Goal: Task Accomplishment & Management: Use online tool/utility

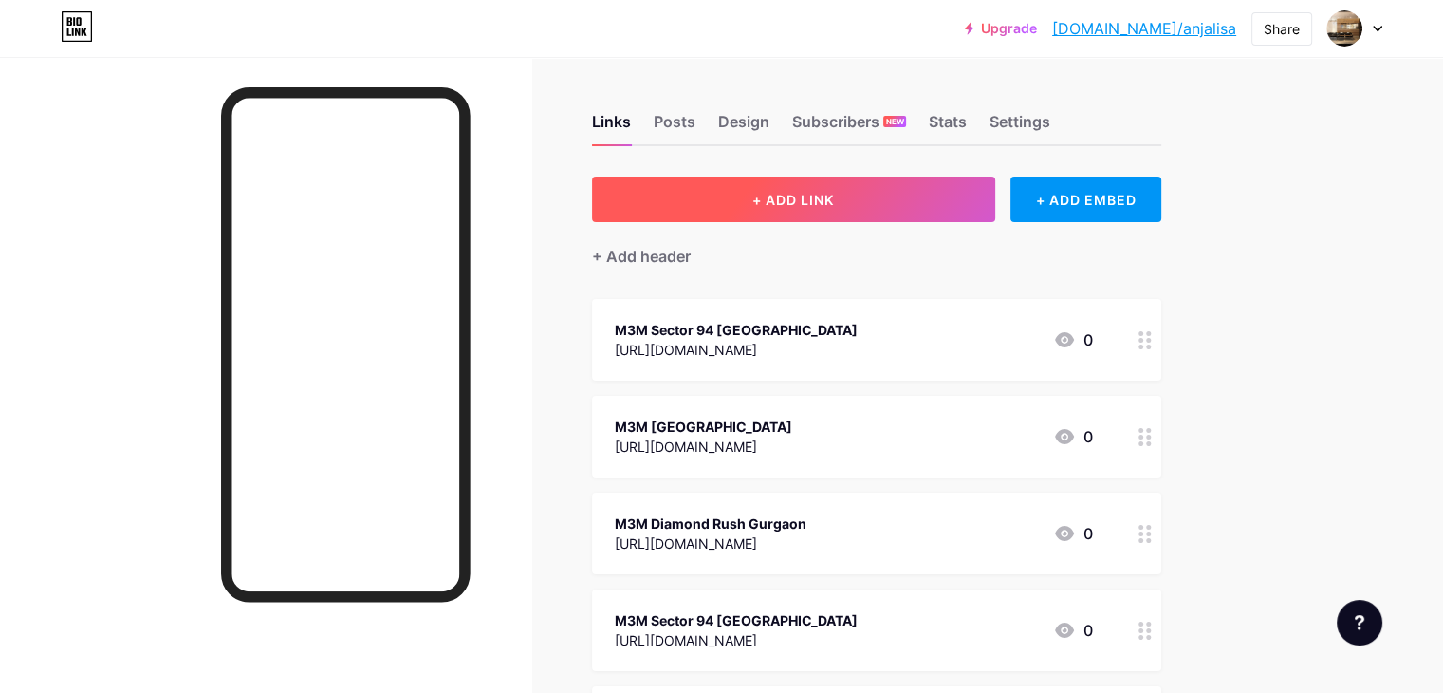
click at [872, 190] on button "+ ADD LINK" at bounding box center [793, 200] width 403 height 46
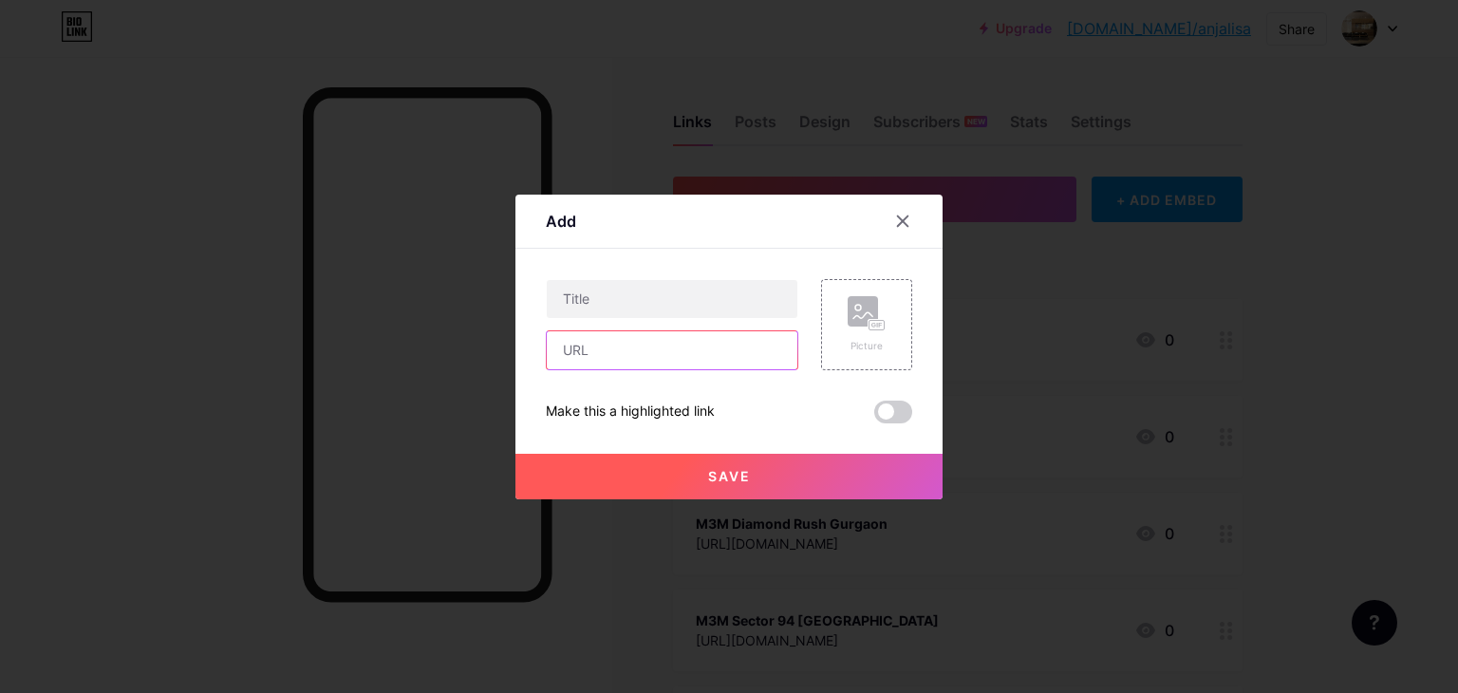
click at [615, 353] on input "text" at bounding box center [672, 350] width 251 height 38
paste input "[URL][DOMAIN_NAME]"
type input "[URL][DOMAIN_NAME]"
click at [600, 304] on input "text" at bounding box center [672, 299] width 251 height 38
paste input "Kreeva Noida Expressway"
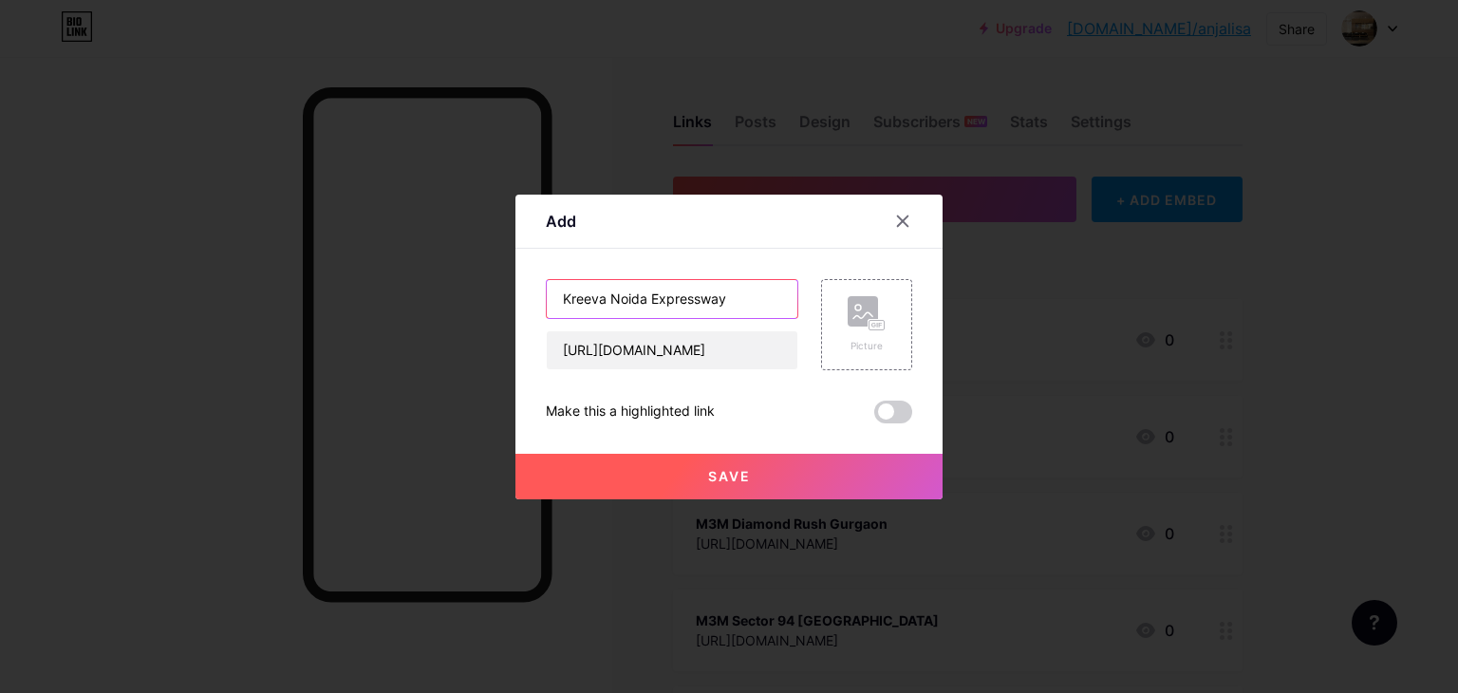
type input "Kreeva Noida Expressway"
click at [659, 500] on div at bounding box center [729, 346] width 1458 height 693
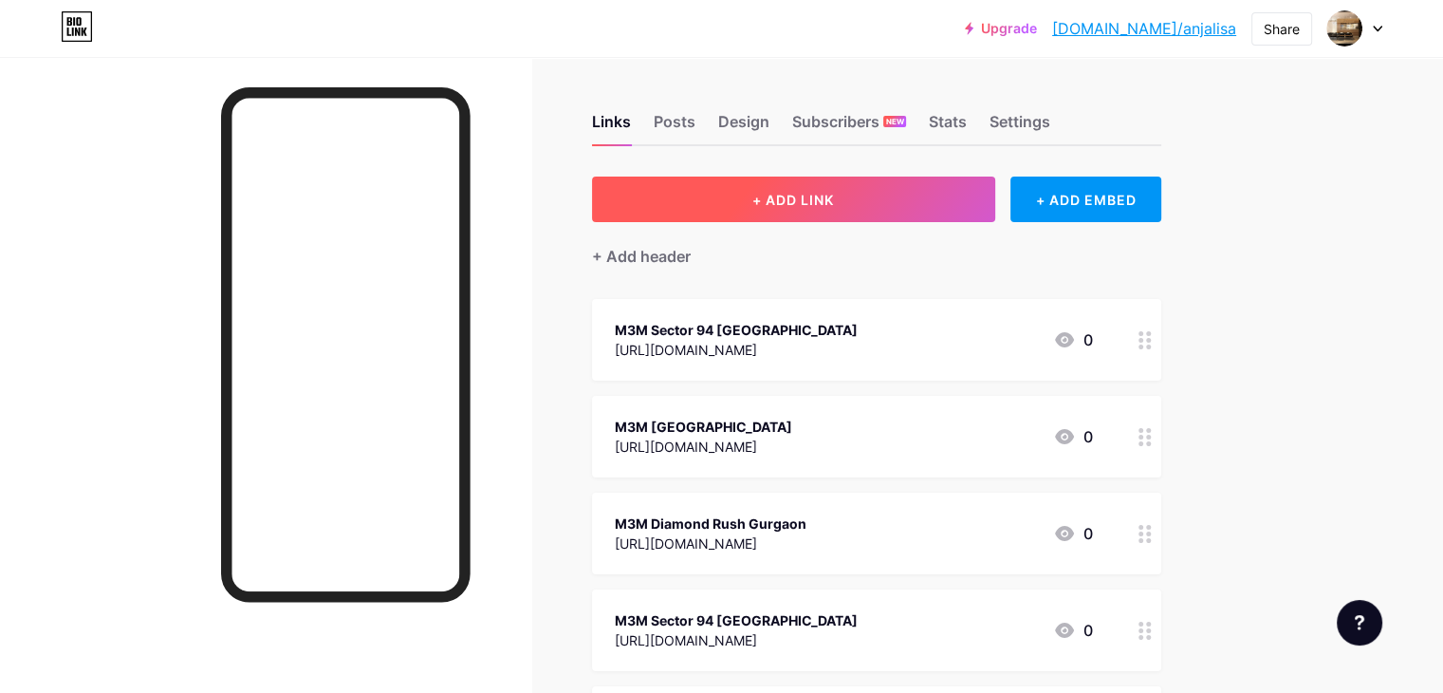
click at [834, 192] on span "+ ADD LINK" at bounding box center [794, 200] width 82 height 16
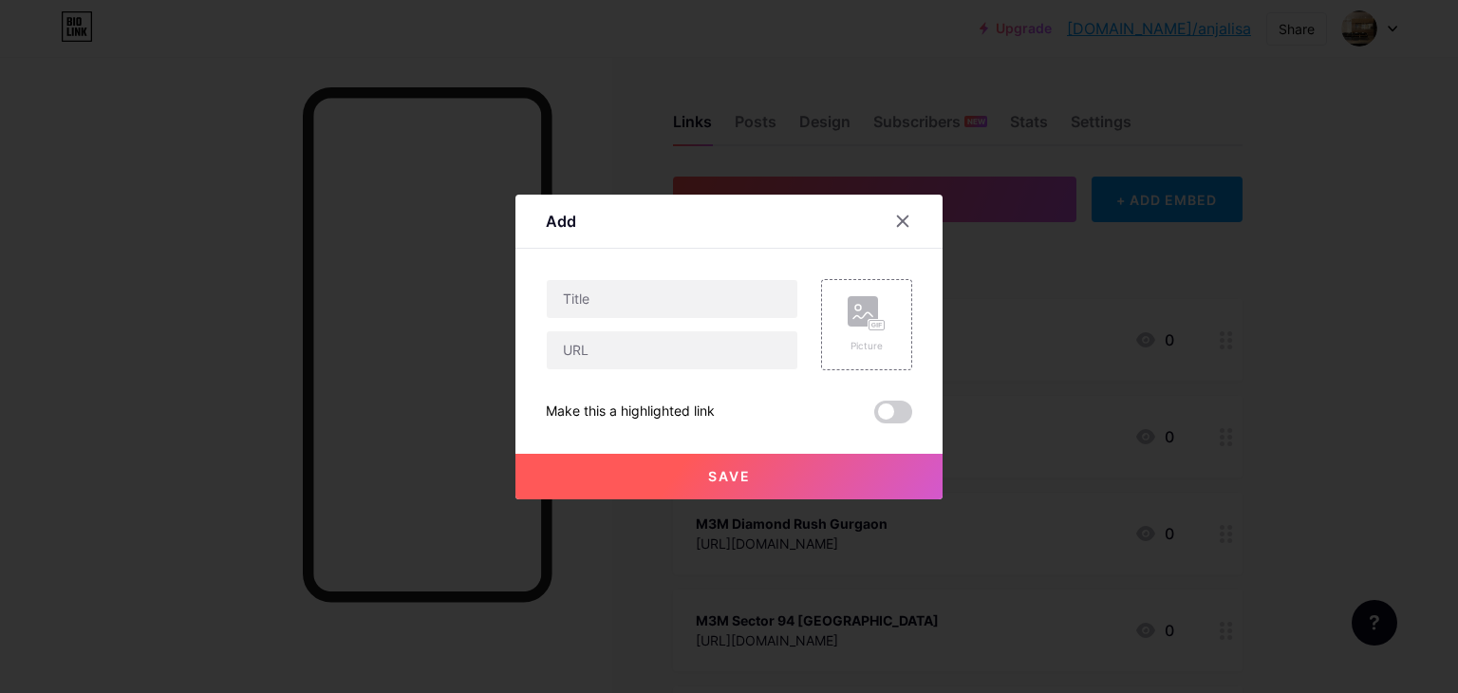
click at [623, 372] on div "Picture Make this a highlighted link Save" at bounding box center [729, 351] width 366 height 144
click at [623, 353] on input "text" at bounding box center [672, 350] width 251 height 38
paste input "Kreeva Noida Expressway"
type input "Kreeva Noida Expressway"
click at [580, 295] on input "text" at bounding box center [672, 299] width 251 height 38
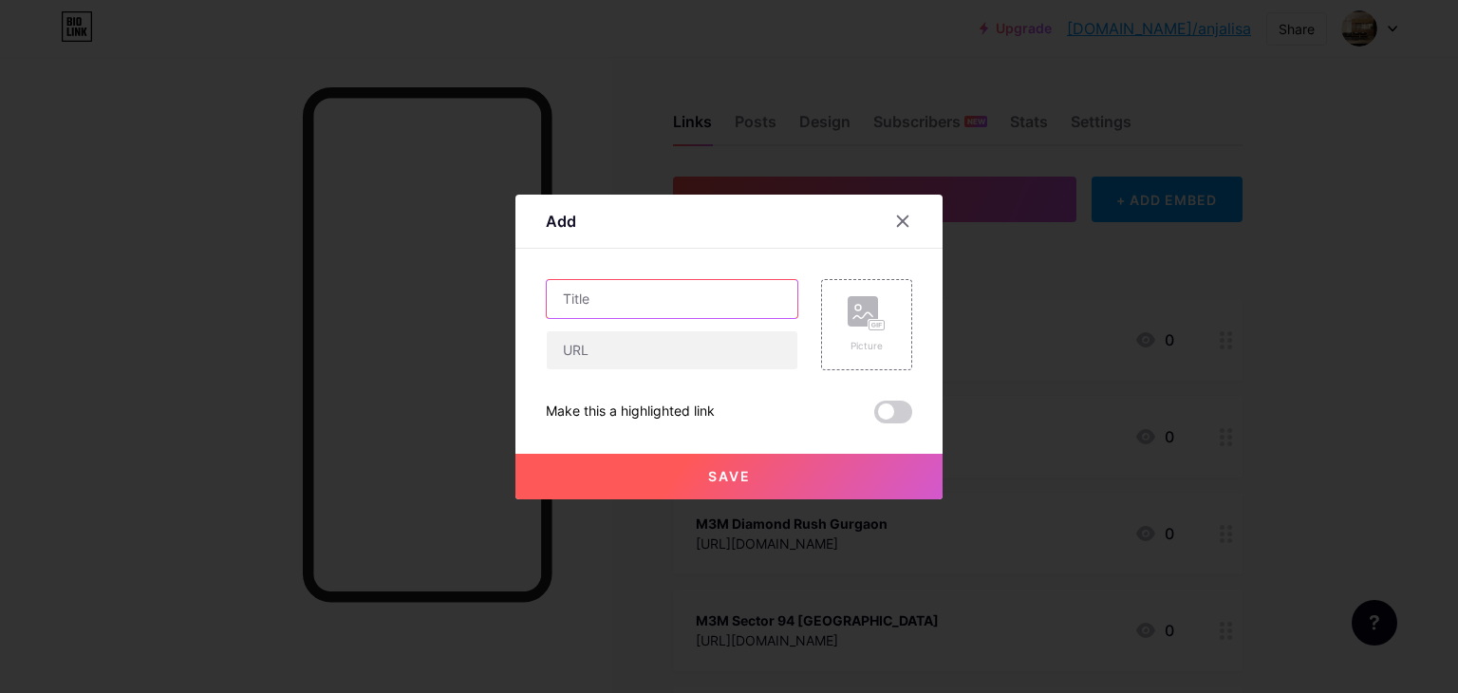
paste input "Kreeva Noida Expressway"
type input "Kreeva Noida Expressway"
drag, startPoint x: 588, startPoint y: 344, endPoint x: 562, endPoint y: 323, distance: 33.8
click at [588, 344] on input "text" at bounding box center [672, 350] width 251 height 38
paste input "[URL][DOMAIN_NAME]"
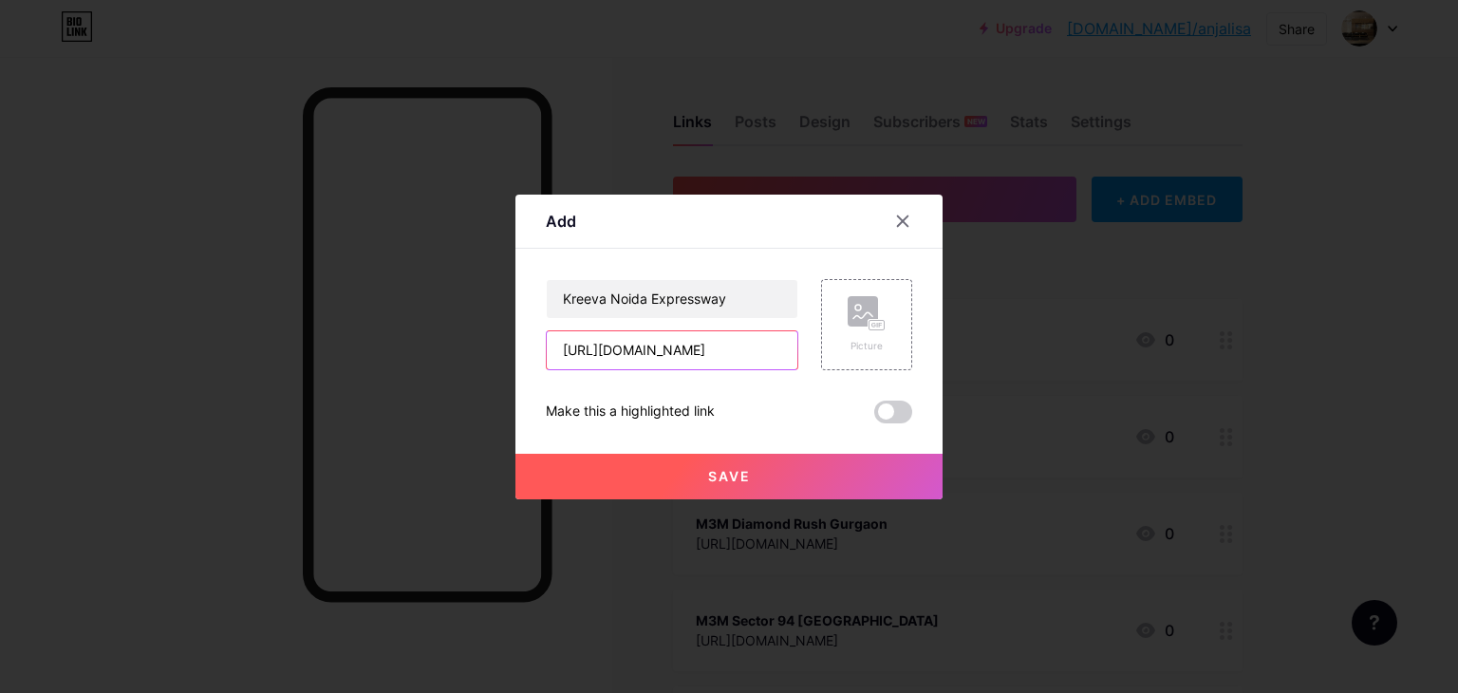
scroll to position [0, 276]
type input "[URL][DOMAIN_NAME]"
click at [723, 478] on span "Save" at bounding box center [729, 476] width 43 height 16
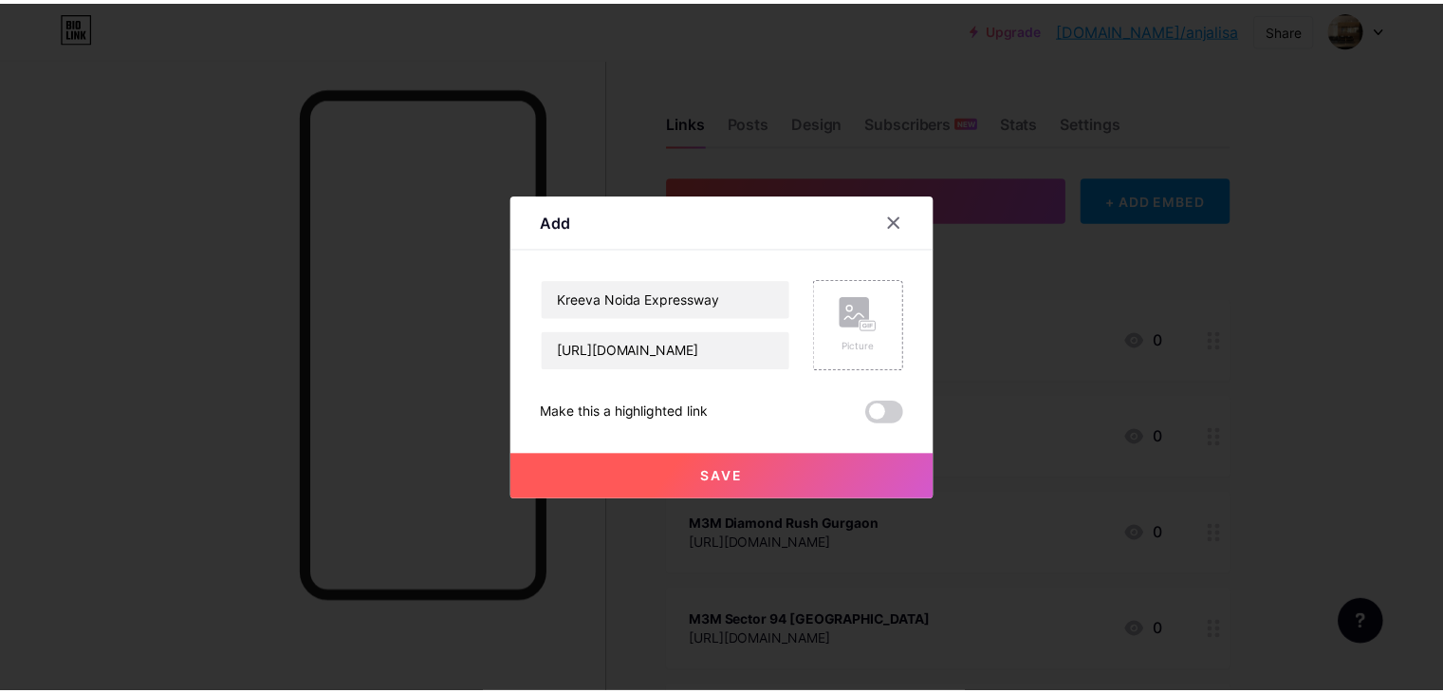
scroll to position [0, 0]
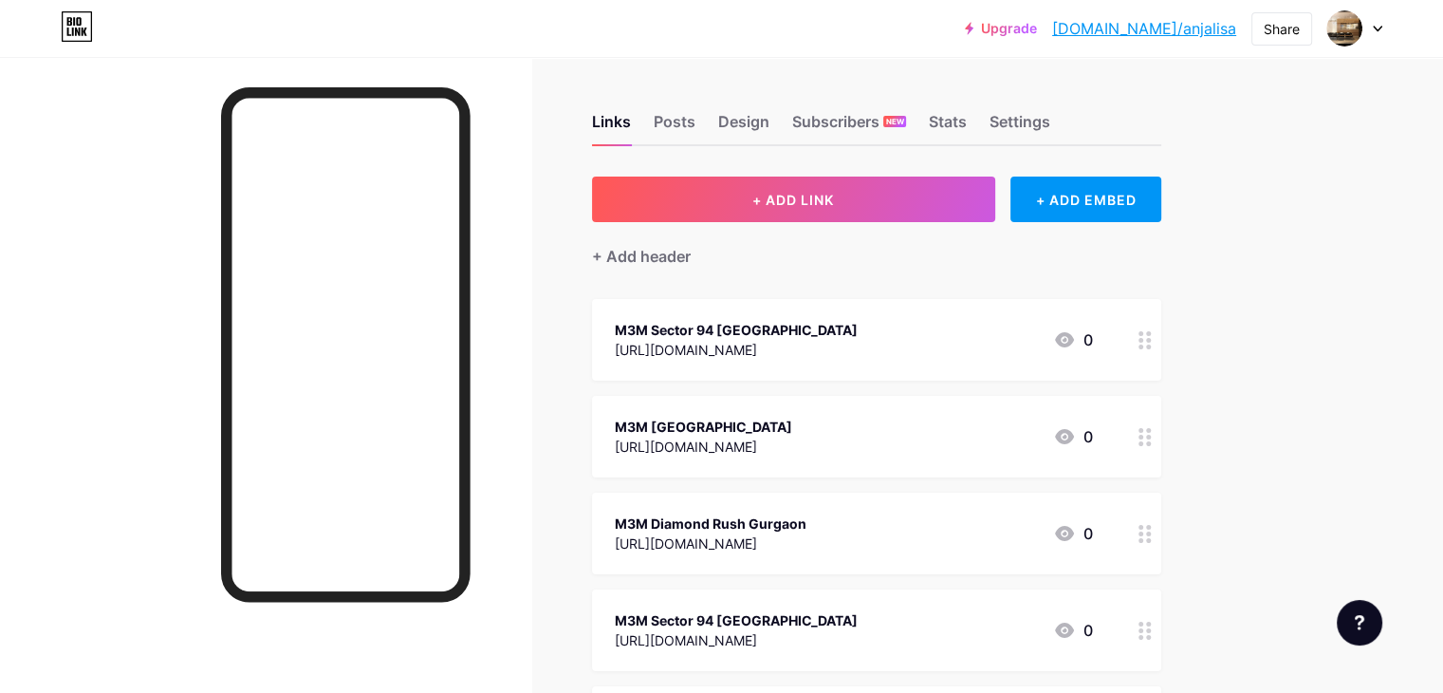
click at [1138, 28] on link "[DOMAIN_NAME]/anjalisa" at bounding box center [1144, 28] width 184 height 23
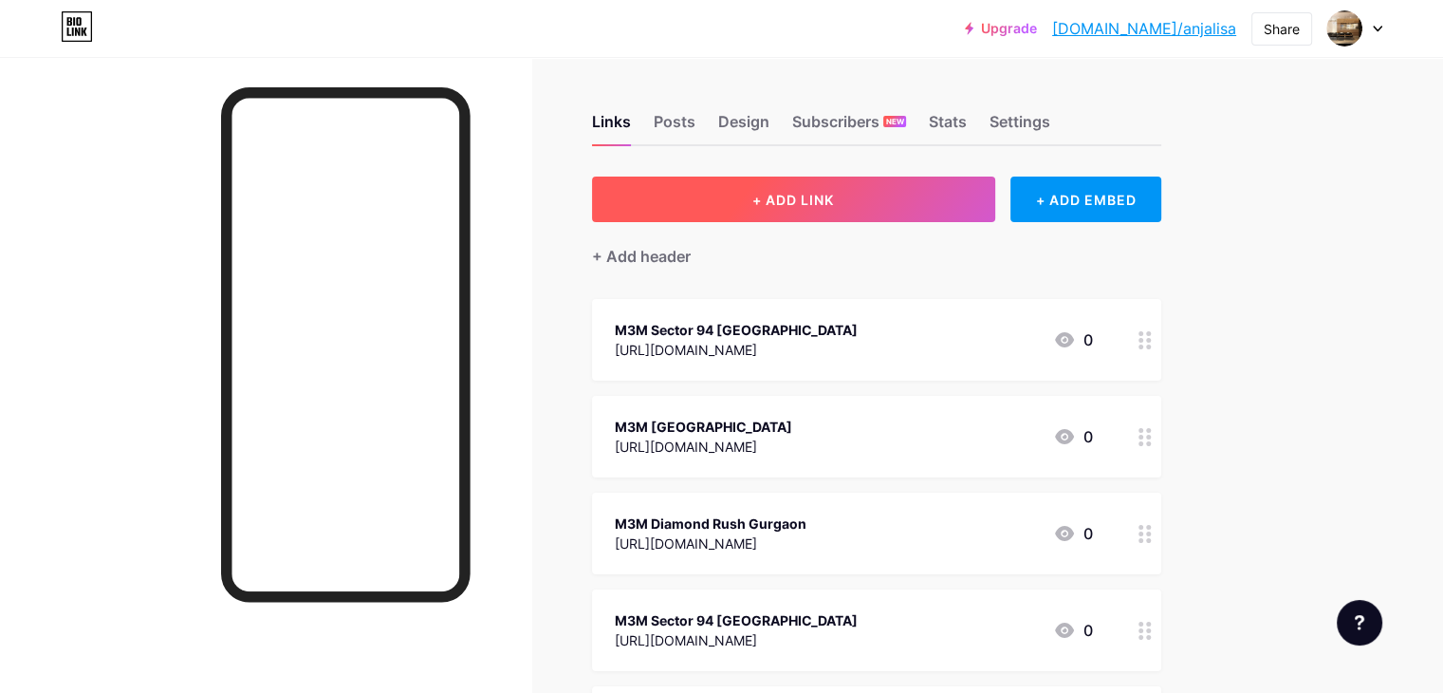
click at [874, 183] on button "+ ADD LINK" at bounding box center [793, 200] width 403 height 46
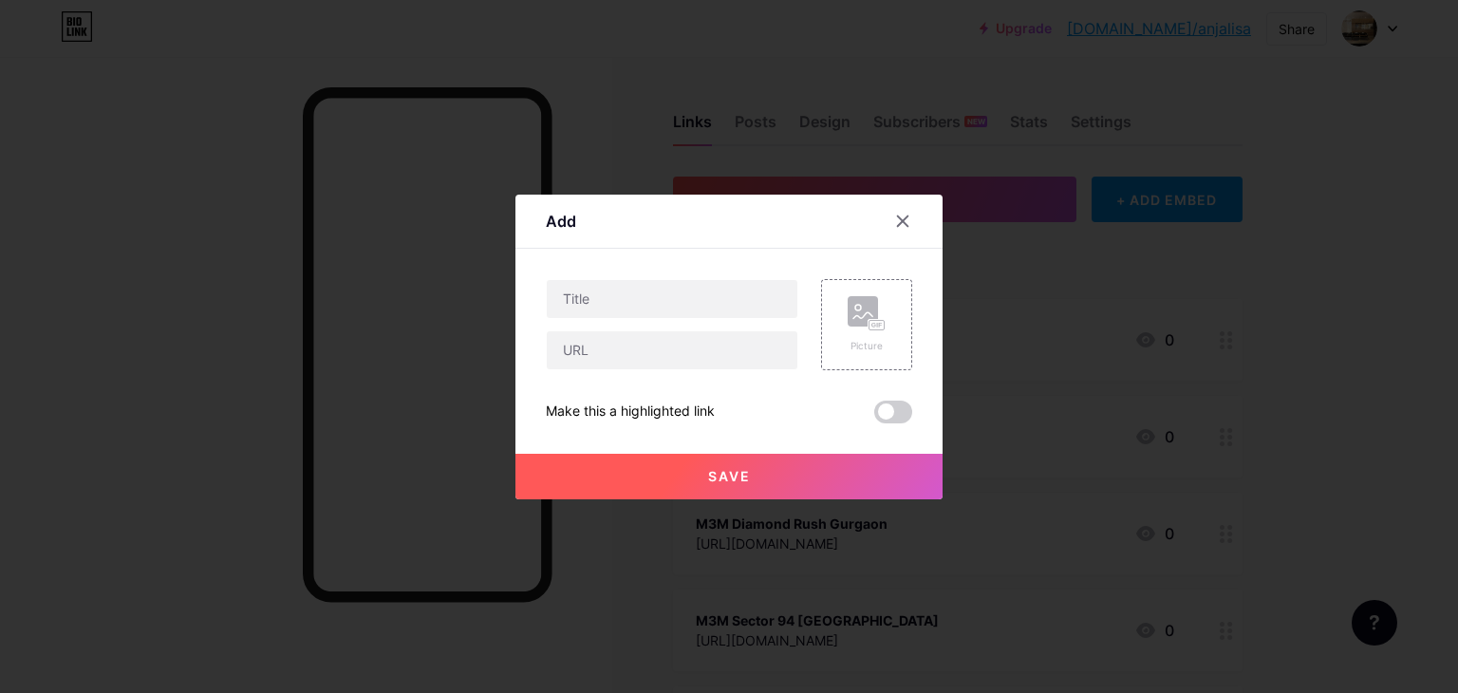
click at [585, 379] on div "Picture Make this a highlighted link Save" at bounding box center [729, 351] width 366 height 144
drag, startPoint x: 585, startPoint y: 342, endPoint x: 583, endPoint y: 332, distance: 9.7
click at [585, 342] on input "text" at bounding box center [672, 350] width 251 height 38
paste input "https://www.yamunaexpressways.com/vvip-sector-22d/"
type input "https://www.yamunaexpressways.com/vvip-sector-22d/"
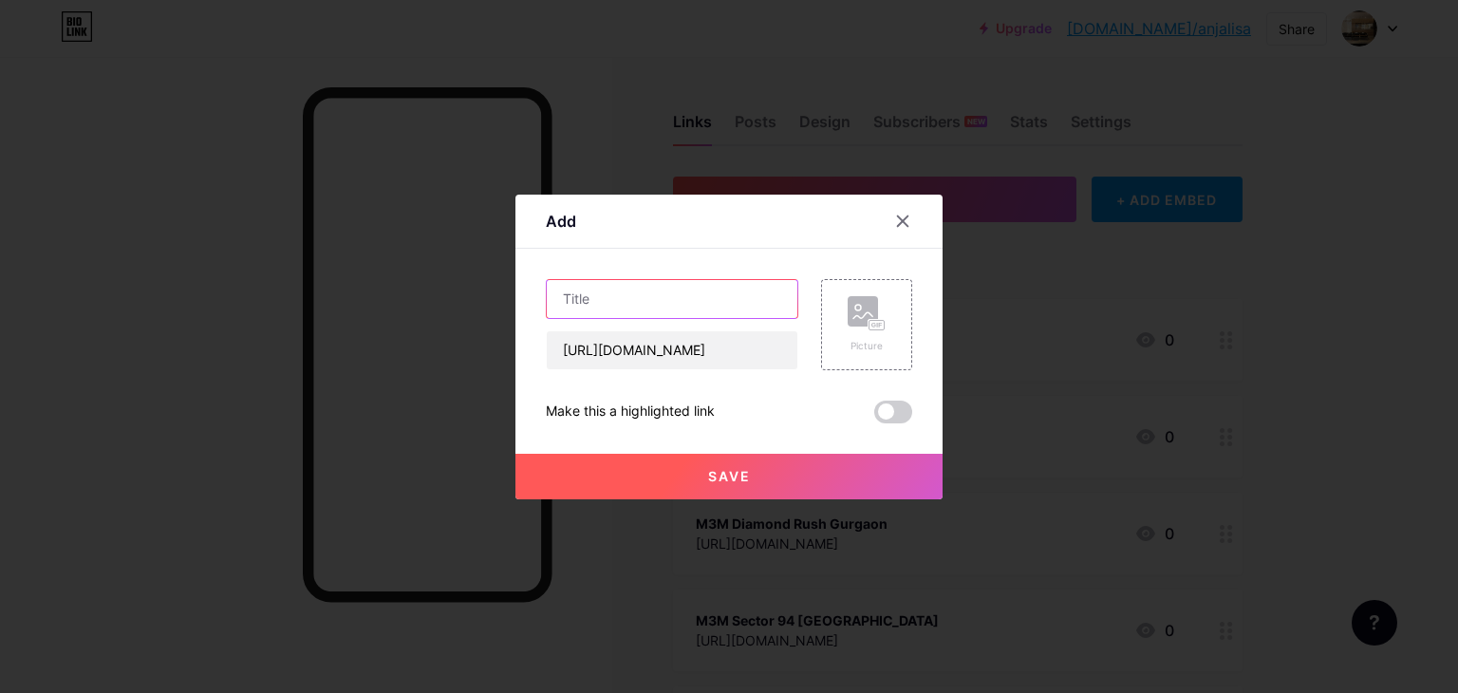
click at [574, 300] on input "text" at bounding box center [672, 299] width 251 height 38
paste input "VVIP Sector 22D"
type input "VVIP Sector 22D"
click at [710, 465] on button "Save" at bounding box center [728, 477] width 427 height 46
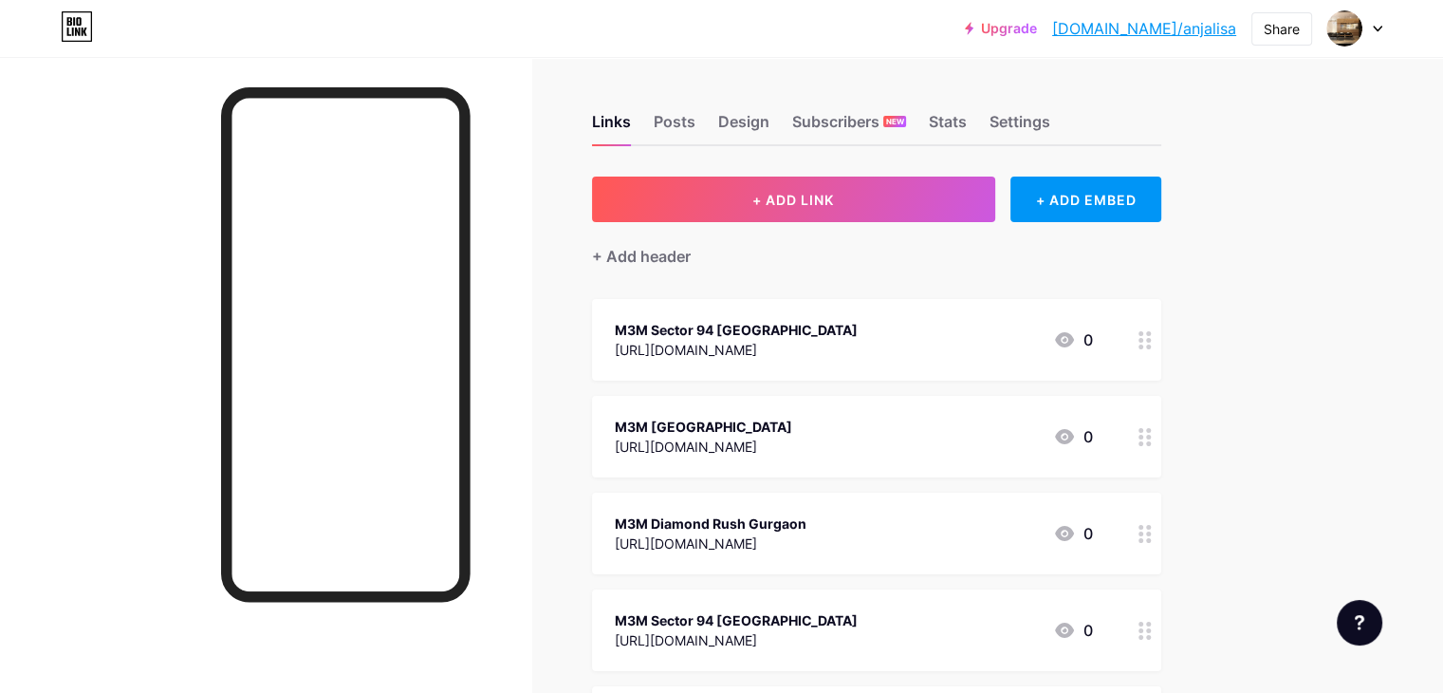
click at [1163, 35] on link "[DOMAIN_NAME]/anjalisa" at bounding box center [1144, 28] width 184 height 23
